Goal: Transaction & Acquisition: Purchase product/service

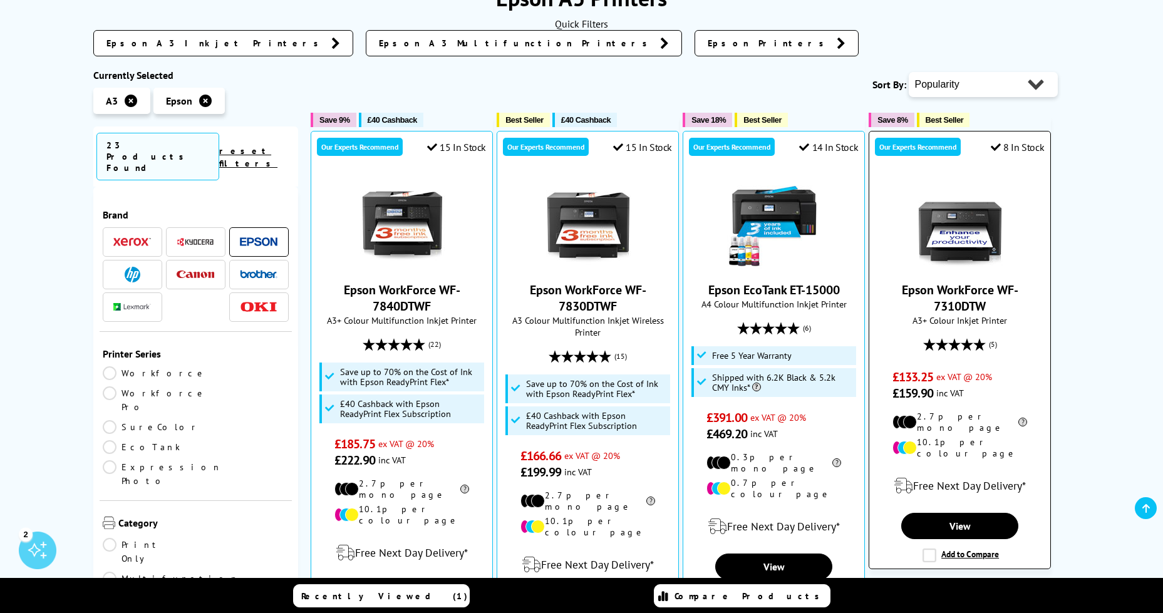
scroll to position [251, 0]
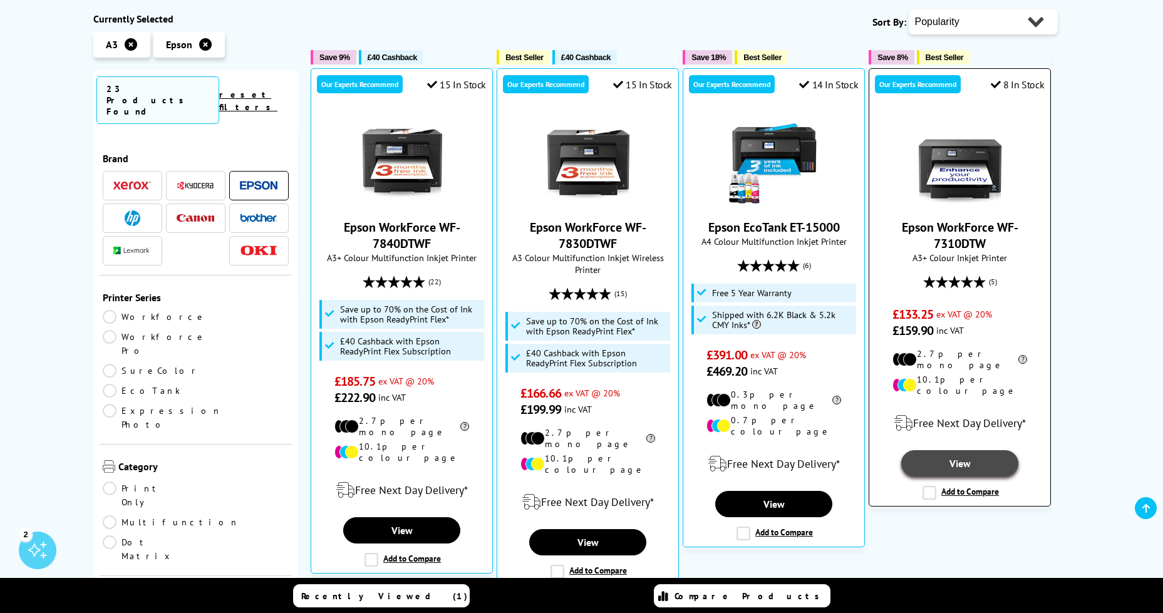
click at [957, 450] on link "View" at bounding box center [959, 463] width 117 height 26
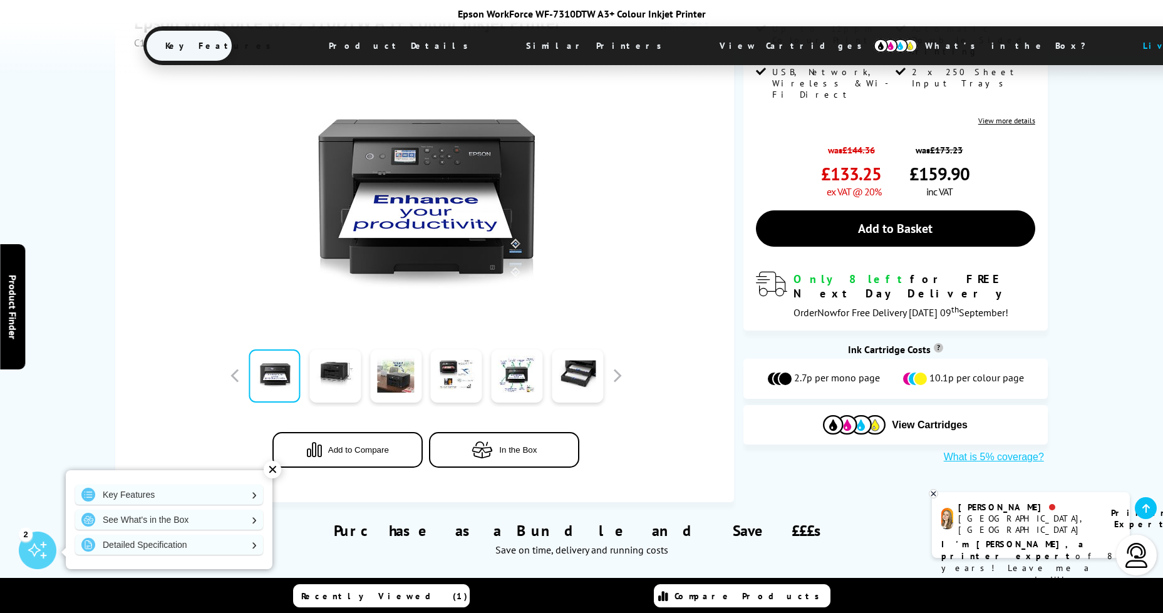
scroll to position [313, 0]
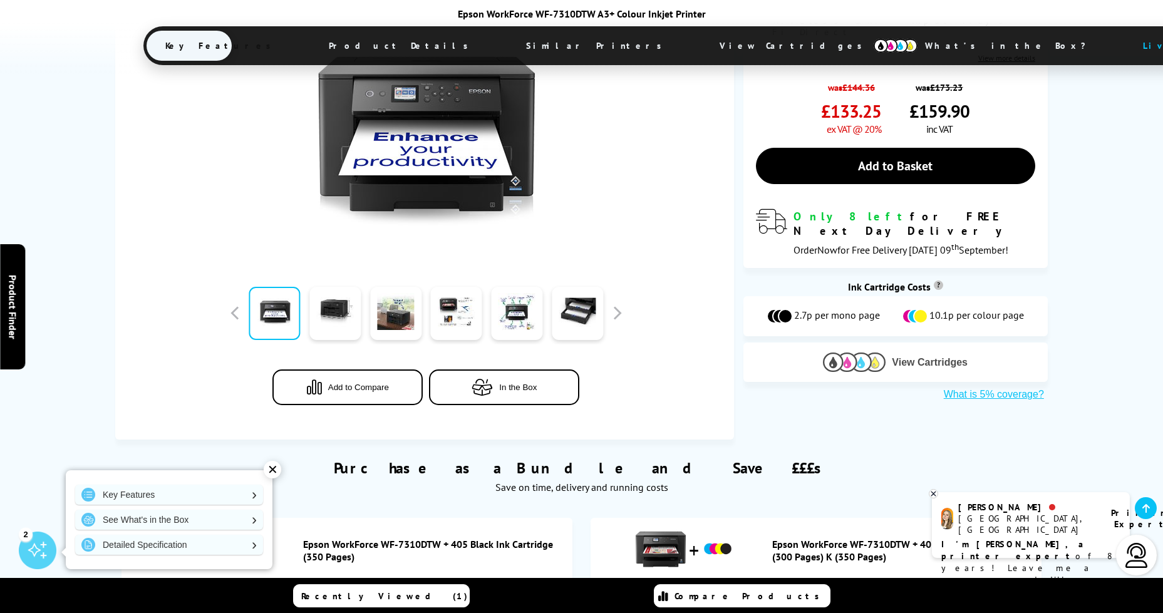
click at [927, 357] on span "View Cartridges" at bounding box center [930, 362] width 76 height 11
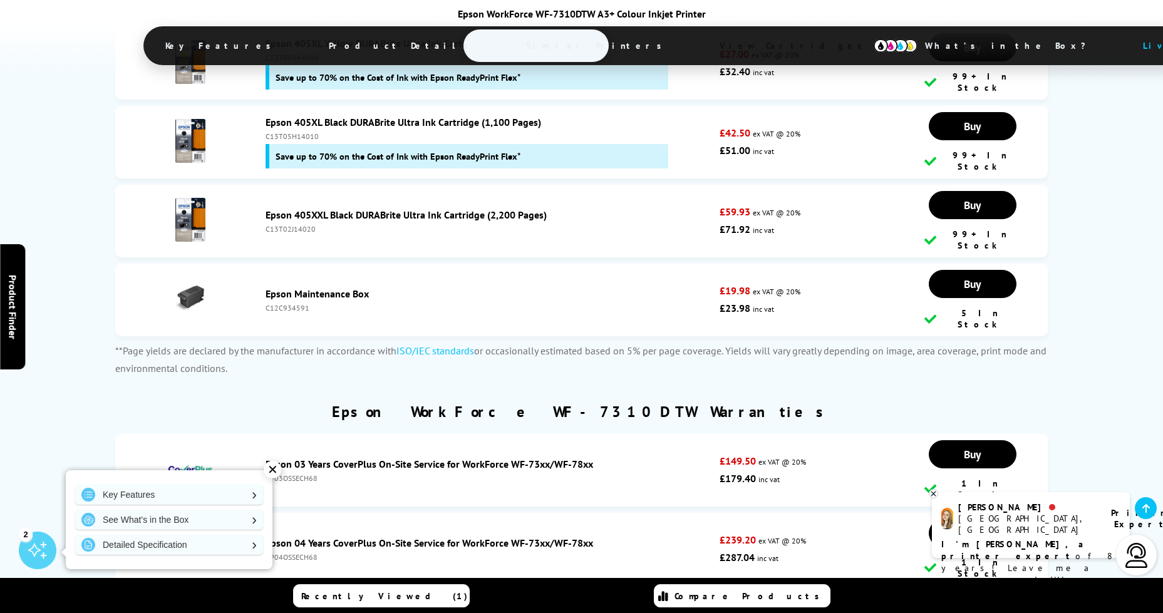
scroll to position [4229, 0]
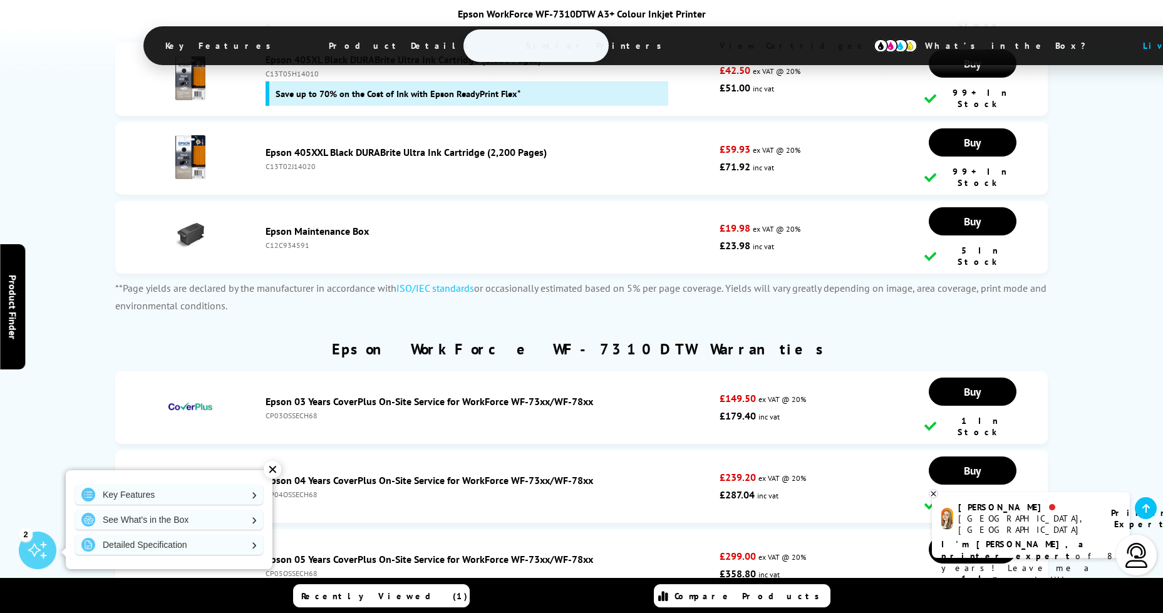
drag, startPoint x: 273, startPoint y: 464, endPoint x: 278, endPoint y: 457, distance: 8.5
click at [273, 464] on div "✕" at bounding box center [273, 470] width 18 height 18
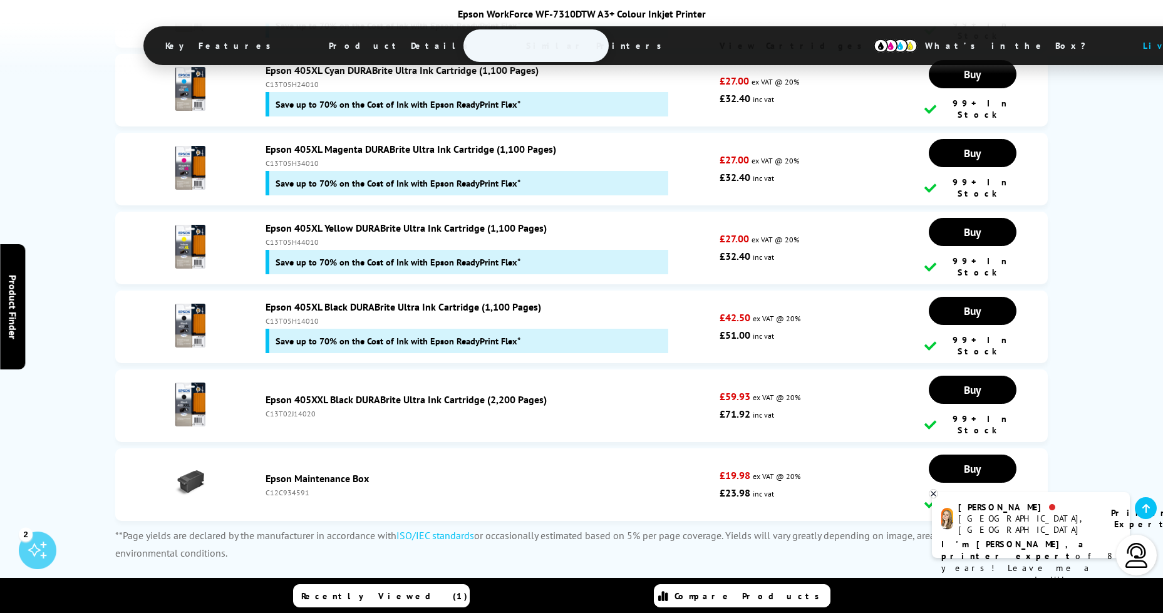
scroll to position [3979, 0]
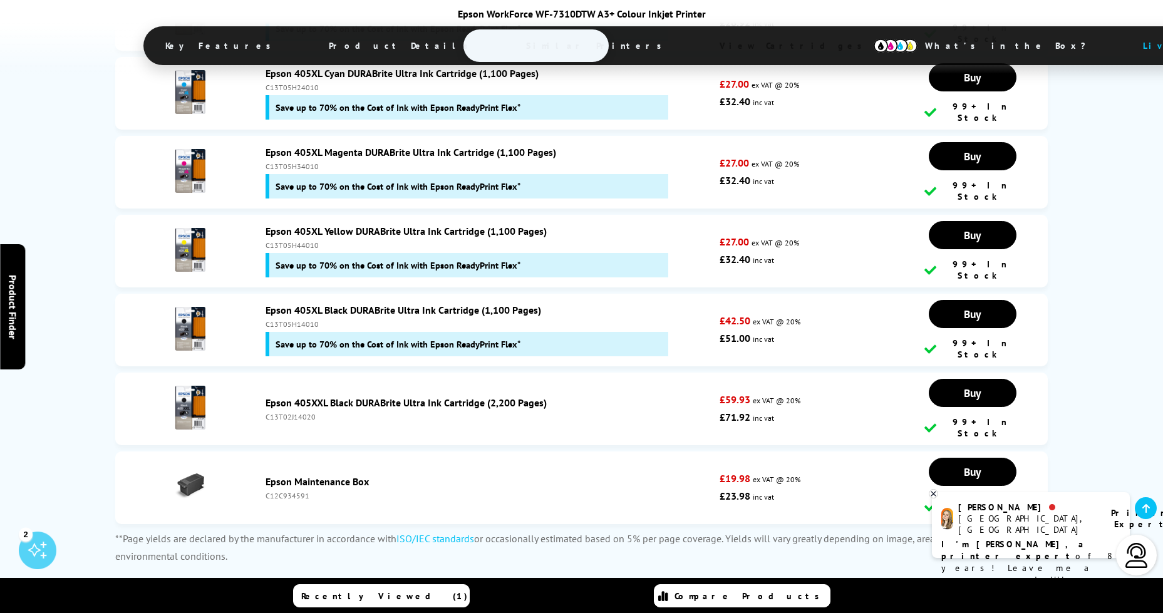
click at [314, 475] on link "Epson Maintenance Box" at bounding box center [317, 481] width 103 height 13
click at [315, 475] on link "Epson Maintenance Box" at bounding box center [317, 481] width 103 height 13
click at [320, 475] on link "Epson Maintenance Box" at bounding box center [317, 481] width 103 height 13
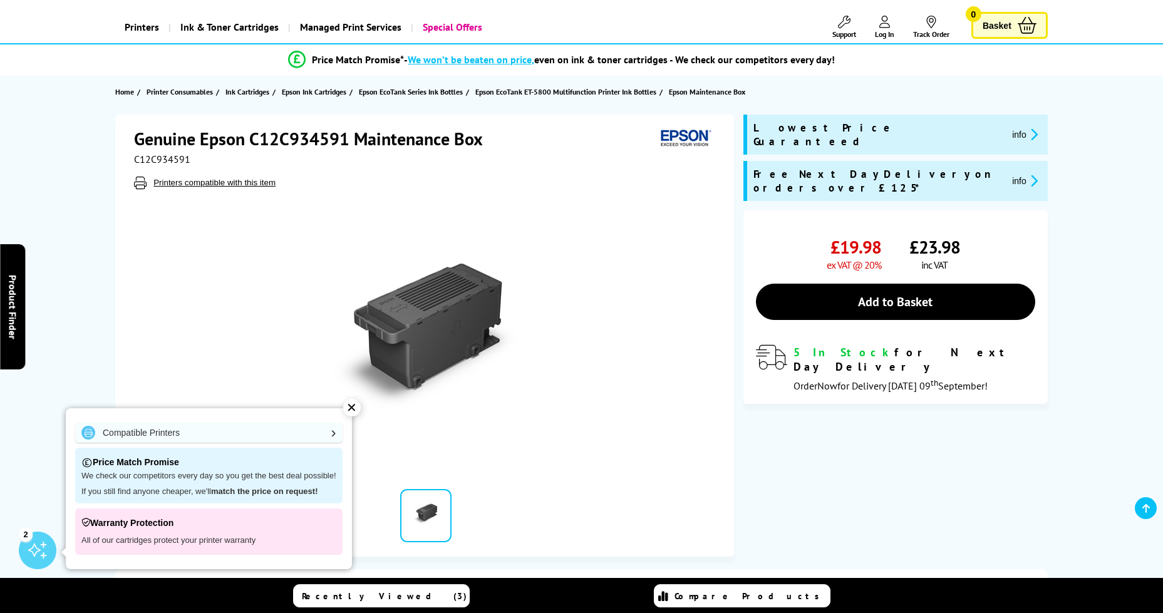
scroll to position [125, 0]
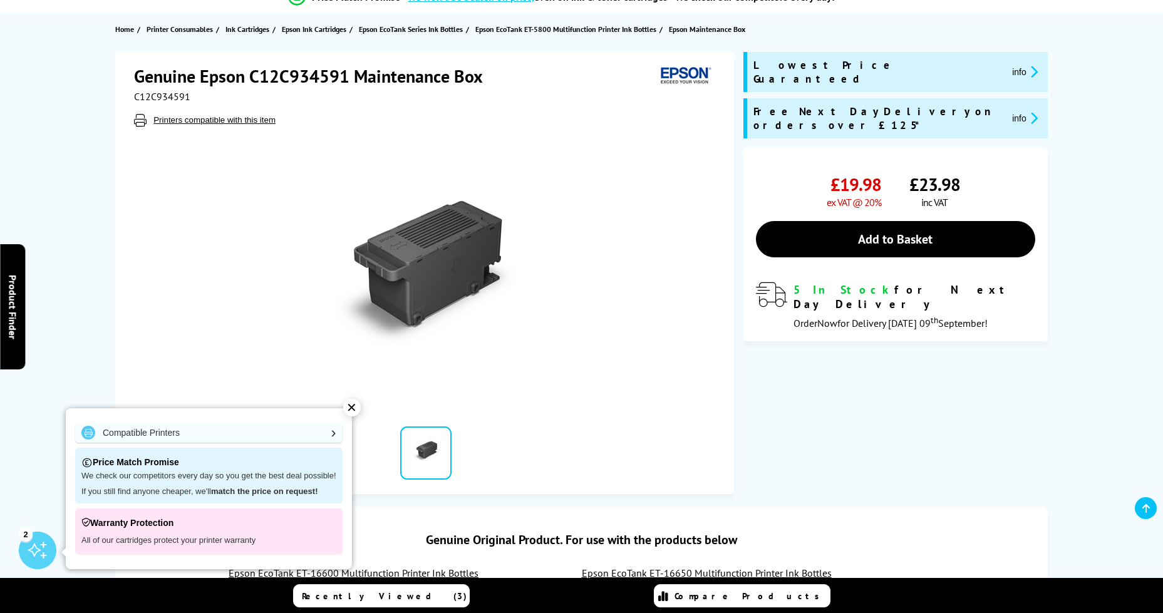
click at [356, 404] on div "✕" at bounding box center [352, 408] width 18 height 18
click at [356, 404] on div at bounding box center [426, 268] width 584 height 283
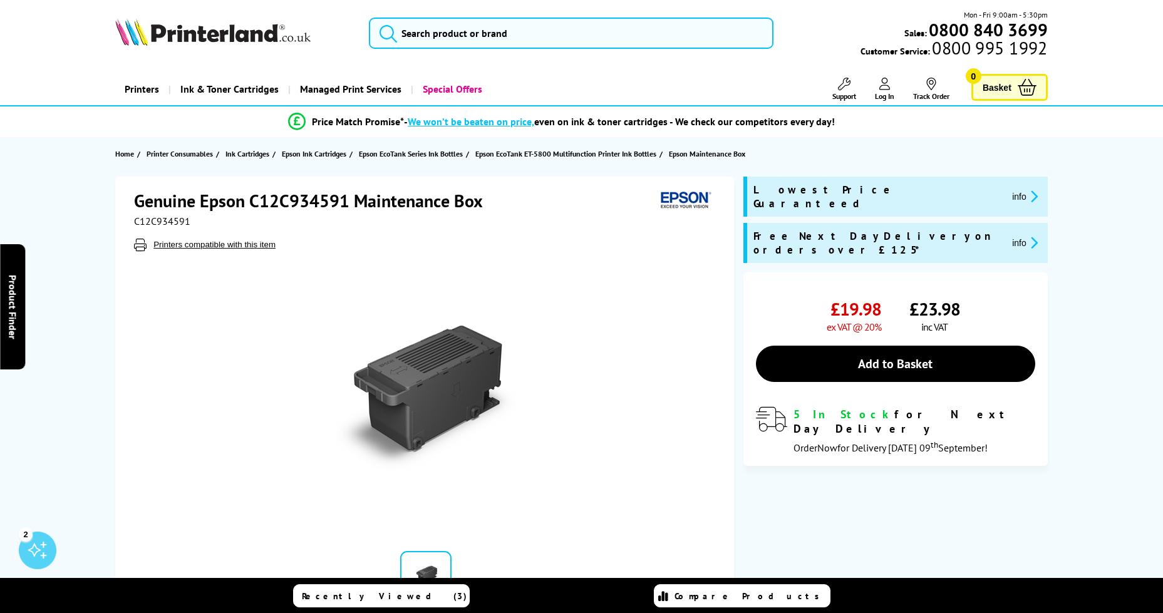
scroll to position [0, 0]
